Goal: Check status: Check status

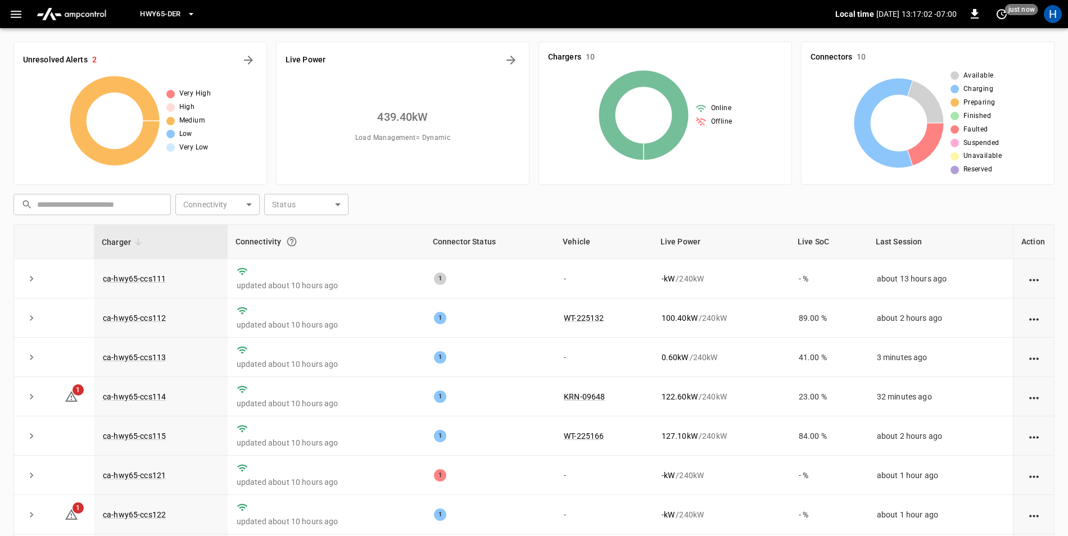
scroll to position [107, 0]
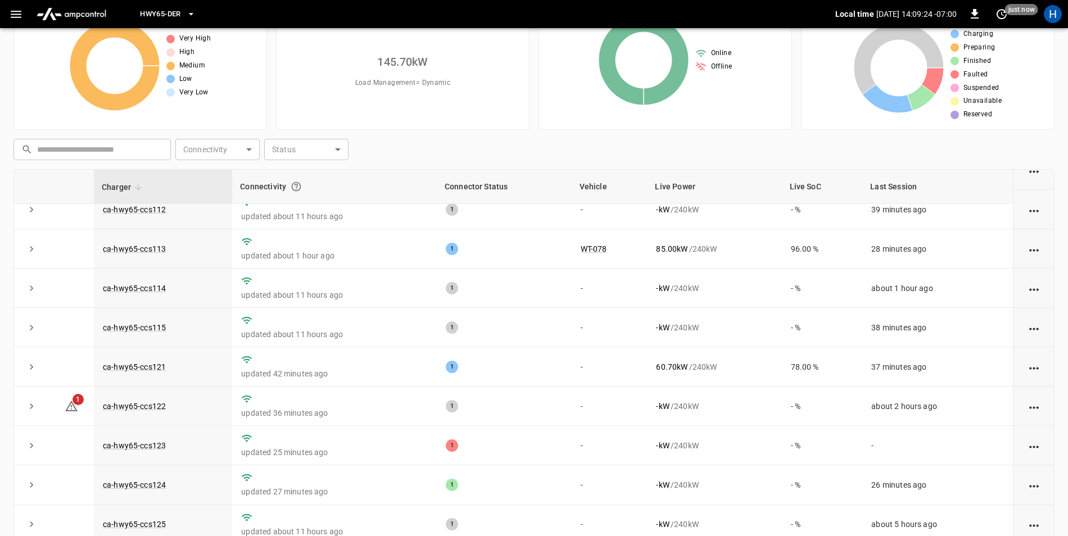
scroll to position [56, 0]
click at [863, 484] on td "26 minutes ago" at bounding box center [937, 484] width 151 height 39
